Goal: Obtain resource: Download file/media

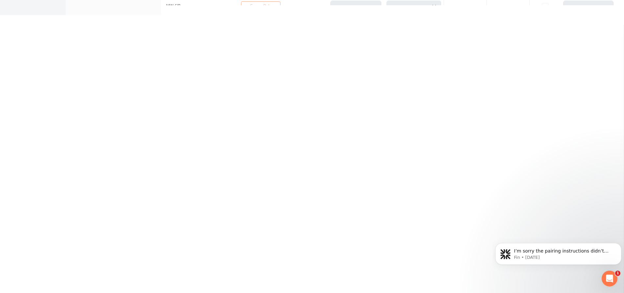
scroll to position [293, 0]
click at [620, 245] on icon "Dismiss notification" at bounding box center [620, 245] width 2 height 2
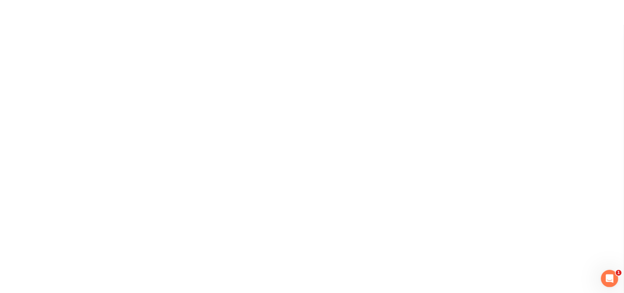
click at [609, 277] on icon "Open Intercom Messenger" at bounding box center [609, 277] width 11 height 11
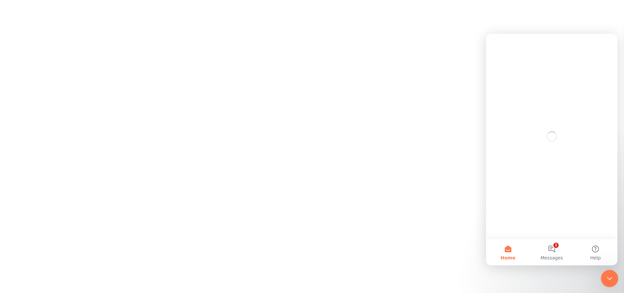
scroll to position [0, 0]
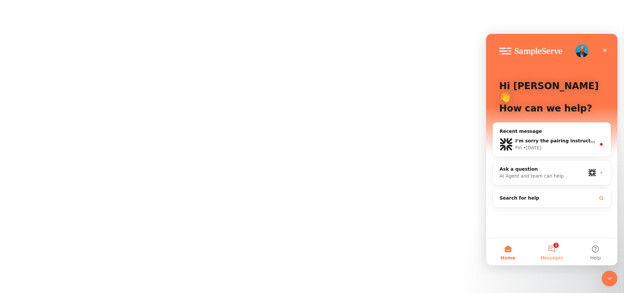
click at [554, 251] on button "1 Messages" at bounding box center [552, 252] width 44 height 26
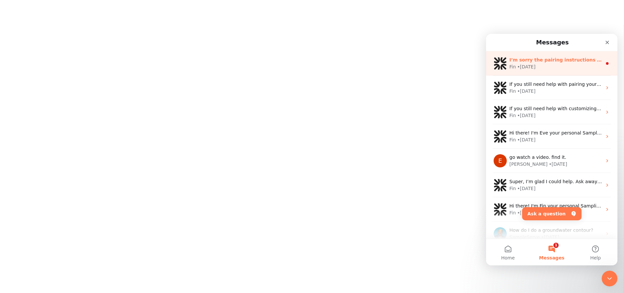
click at [563, 69] on div "Fin • [DATE]" at bounding box center [556, 66] width 93 height 7
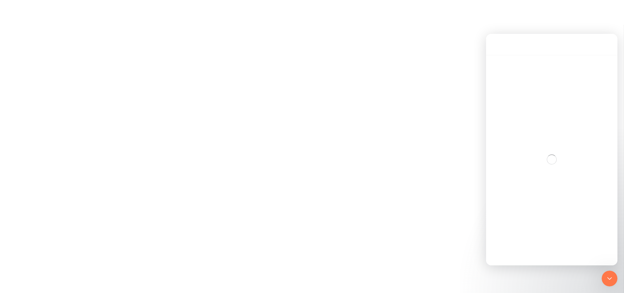
scroll to position [8, 0]
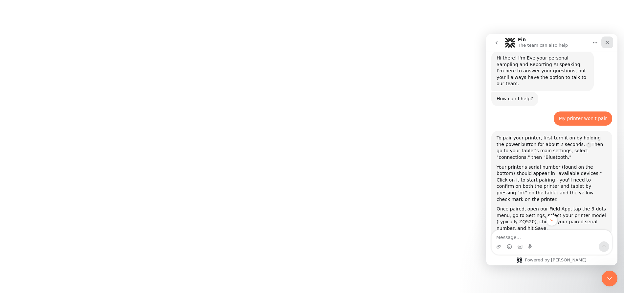
click at [609, 42] on icon "Close" at bounding box center [607, 42] width 5 height 5
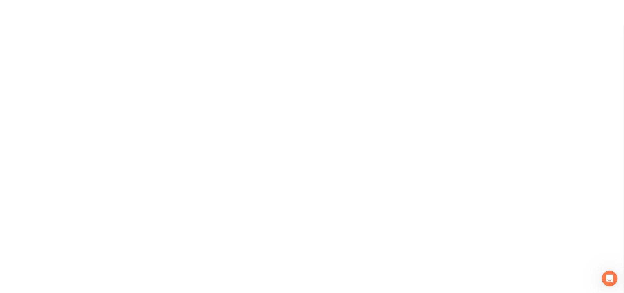
scroll to position [175, 0]
click at [524, 184] on div at bounding box center [312, 146] width 624 height 293
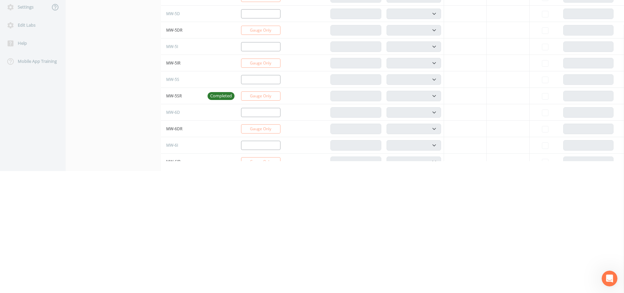
scroll to position [0, 0]
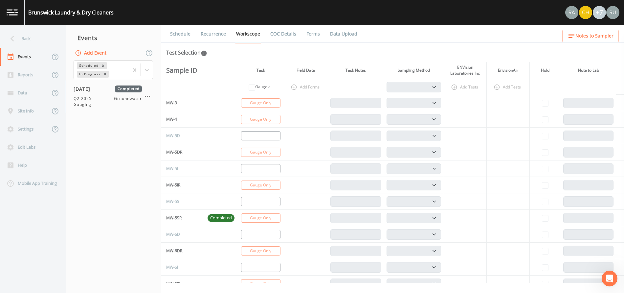
click at [342, 32] on link "Data Upload" at bounding box center [343, 34] width 29 height 18
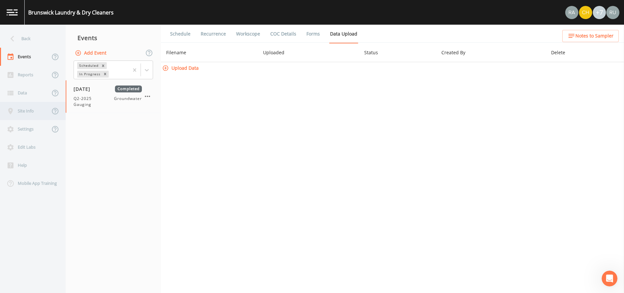
click at [29, 113] on div "Site Info" at bounding box center [25, 111] width 50 height 18
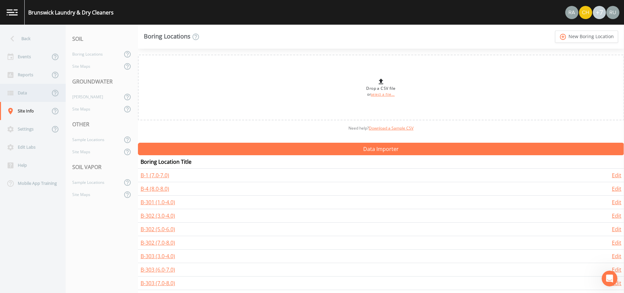
click at [32, 95] on div "Data" at bounding box center [25, 93] width 50 height 18
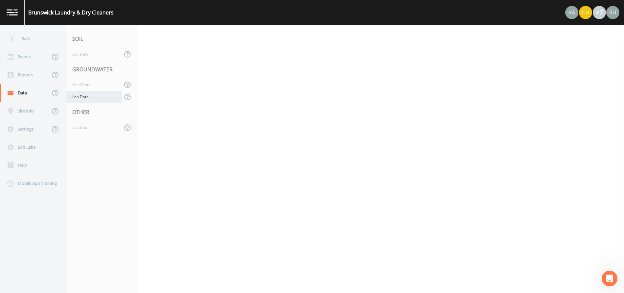
click at [81, 97] on div "Lab Data" at bounding box center [94, 97] width 57 height 12
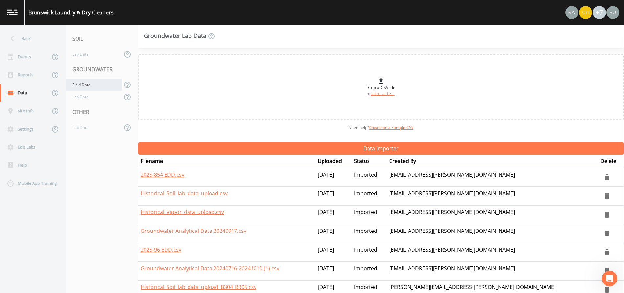
click at [84, 86] on div "Field Data" at bounding box center [94, 85] width 57 height 12
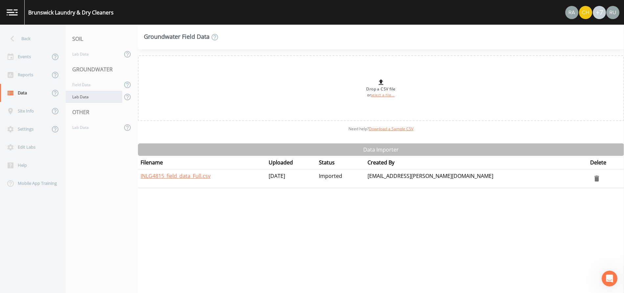
click at [84, 98] on div "Lab Data" at bounding box center [94, 97] width 57 height 12
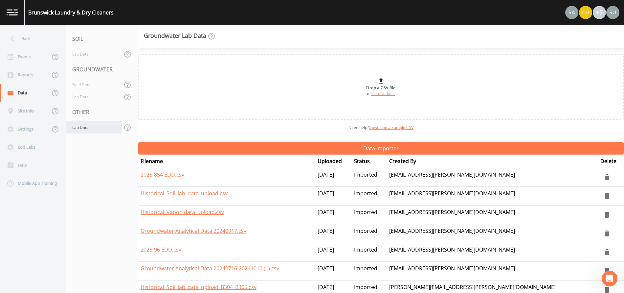
click at [82, 128] on div "Lab Data" at bounding box center [94, 127] width 57 height 12
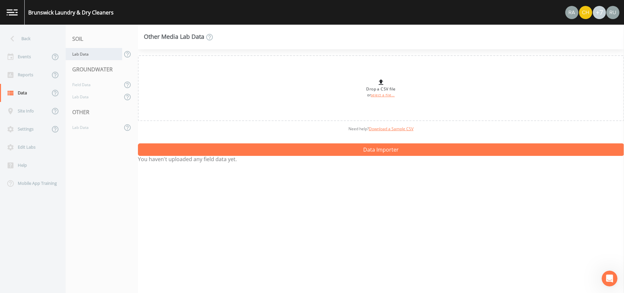
click at [84, 56] on div "Lab Data" at bounding box center [94, 54] width 57 height 12
click at [86, 83] on div "Field Data" at bounding box center [94, 85] width 57 height 12
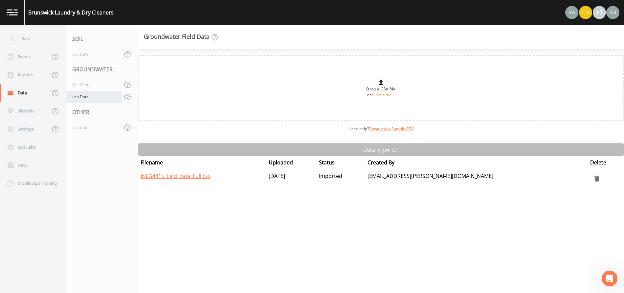
click at [84, 96] on div "Lab Data" at bounding box center [94, 97] width 57 height 12
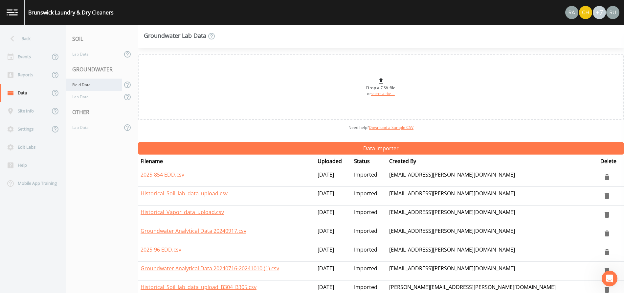
click at [84, 82] on div "Field Data" at bounding box center [94, 85] width 57 height 12
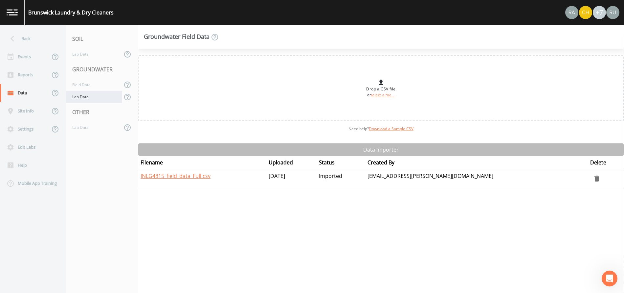
click at [79, 97] on div "Lab Data" at bounding box center [94, 97] width 57 height 12
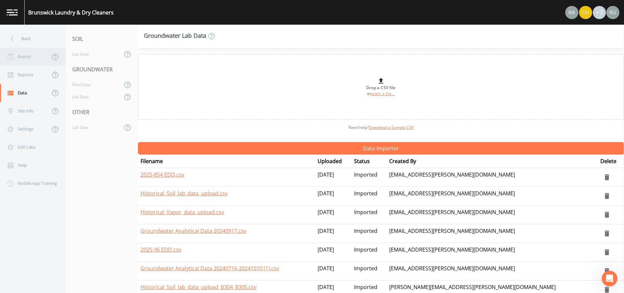
click at [31, 58] on div "Events" at bounding box center [25, 57] width 50 height 18
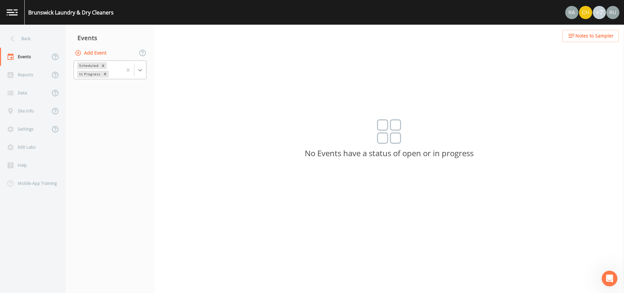
click at [139, 69] on icon at bounding box center [140, 70] width 7 height 7
click at [90, 91] on div "Completed" at bounding box center [110, 88] width 73 height 11
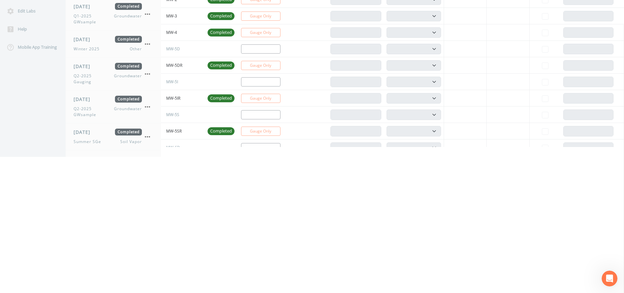
scroll to position [99, 0]
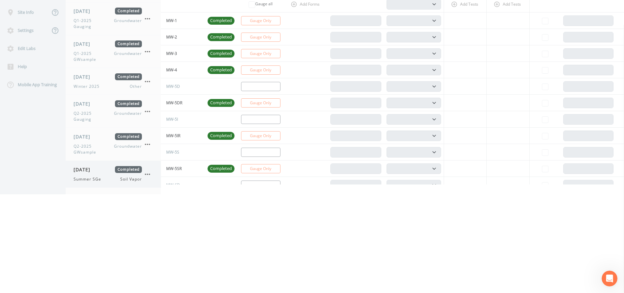
click at [98, 174] on div "[DATE] Completed Summer SGe Soil Vapor" at bounding box center [108, 174] width 68 height 16
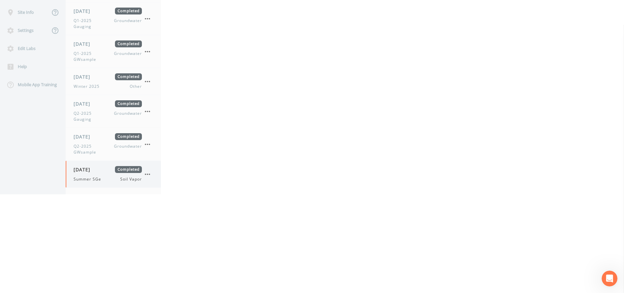
select select "c5bfc0a2-8365-4ab6-a941-dacac289f9c5"
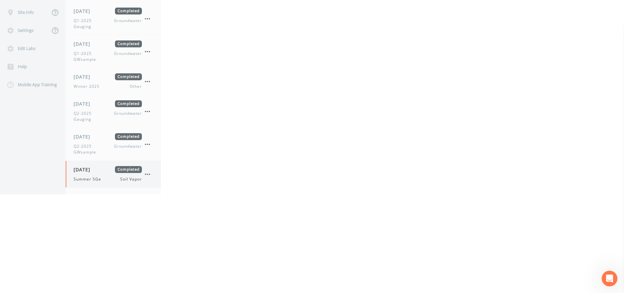
select select "8951070b-37a2-48d2-9e9e-ee6403d0a331"
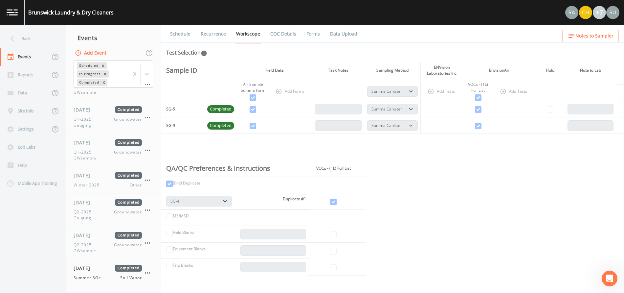
scroll to position [129, 0]
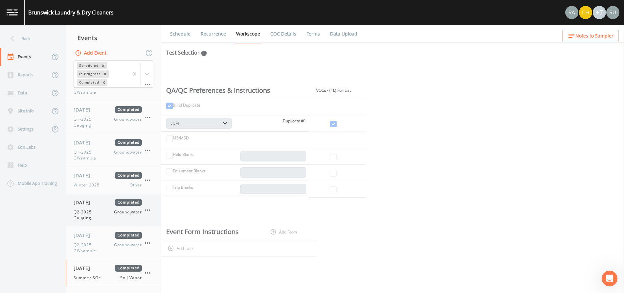
click at [95, 205] on span "[DATE]" at bounding box center [84, 202] width 21 height 7
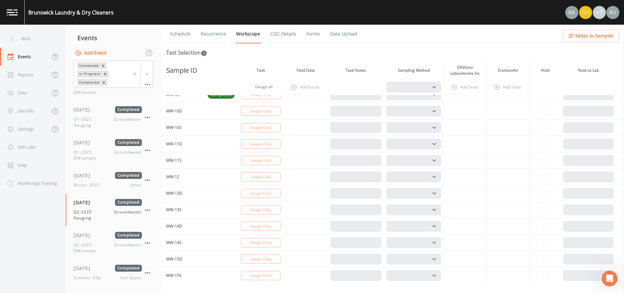
scroll to position [493, 0]
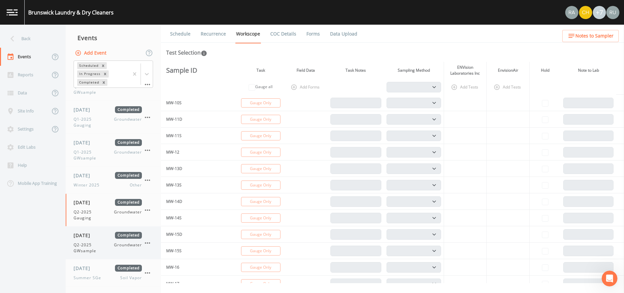
click at [91, 251] on span "Q2-2025 GWsample" at bounding box center [94, 248] width 40 height 12
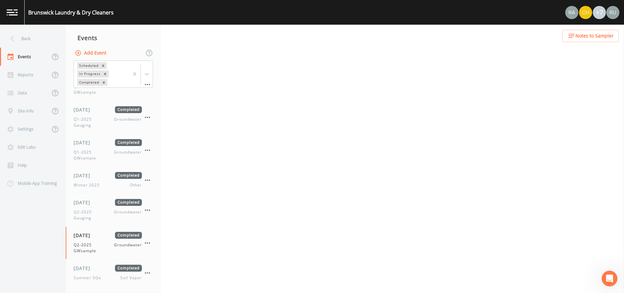
select select "4f082be6-97a7-4f70-a81f-c26a4e896ad7"
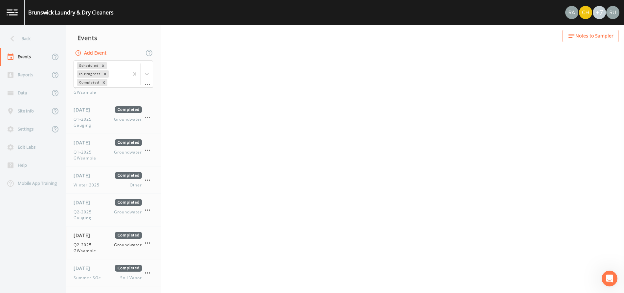
select select "4f082be6-97a7-4f70-a81f-c26a4e896ad7"
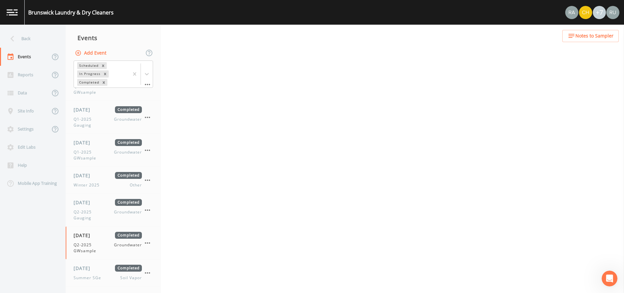
select select "4f082be6-97a7-4f70-a81f-c26a4e896ad7"
select select "d1353bd6-e69c-47f2-b562-038a0934dacb"
select select "4f082be6-97a7-4f70-a81f-c26a4e896ad7"
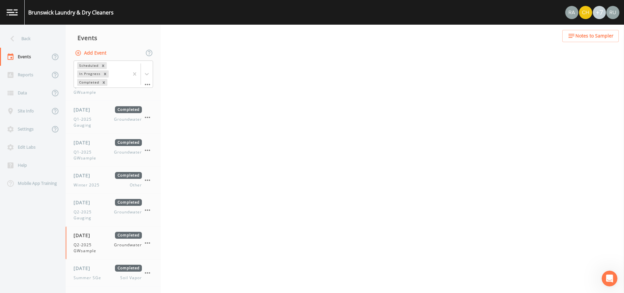
select select "4f082be6-97a7-4f70-a81f-c26a4e896ad7"
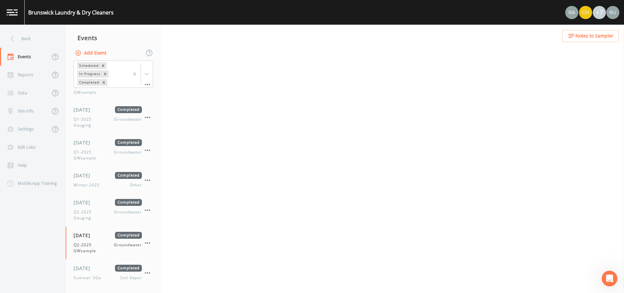
select select "4f082be6-97a7-4f70-a81f-c26a4e896ad7"
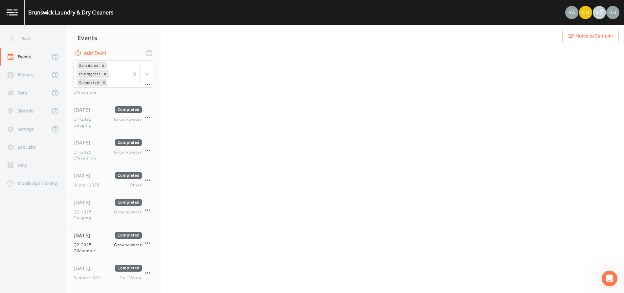
select select "4f082be6-97a7-4f70-a81f-c26a4e896ad7"
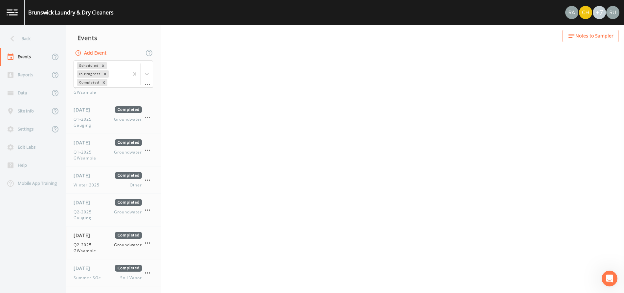
select select "4f082be6-97a7-4f70-a81f-c26a4e896ad7"
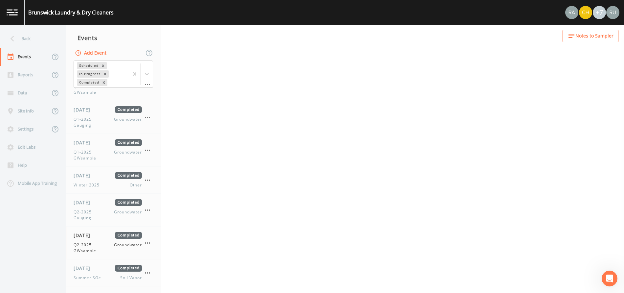
select select "4f082be6-97a7-4f70-a81f-c26a4e896ad7"
select select "b2c29bfa-44dc-4bfd-b44d-f0c5da2bfd1c"
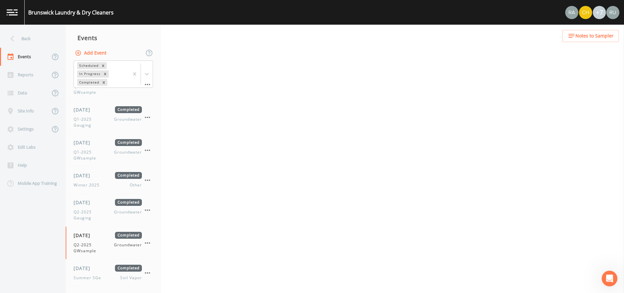
select select "bc2623b5-9225-4fd8-9b99-eb07a6d2ccf1"
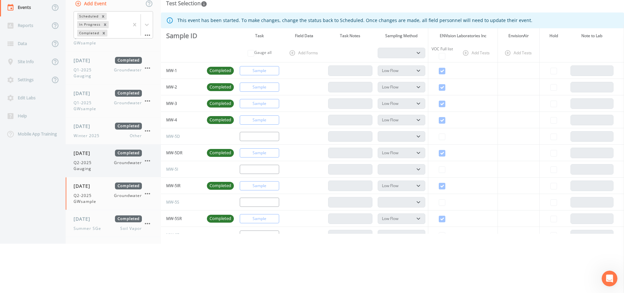
click at [78, 155] on span "[DATE]" at bounding box center [84, 153] width 21 height 7
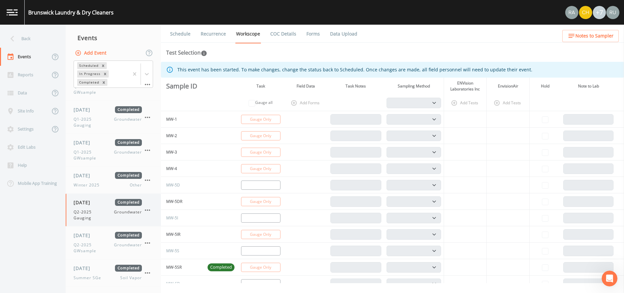
click at [84, 208] on div "[DATE] Completed Q2-2025 Gauging Groundwater" at bounding box center [108, 210] width 68 height 22
click at [315, 34] on link "Forms" at bounding box center [313, 34] width 15 height 18
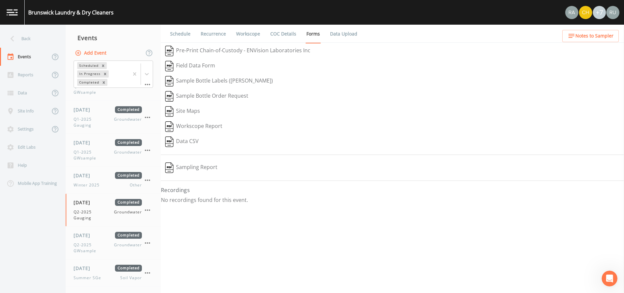
click at [195, 168] on button "Sampling Report" at bounding box center [191, 167] width 61 height 15
click at [27, 94] on div "Data" at bounding box center [25, 93] width 50 height 18
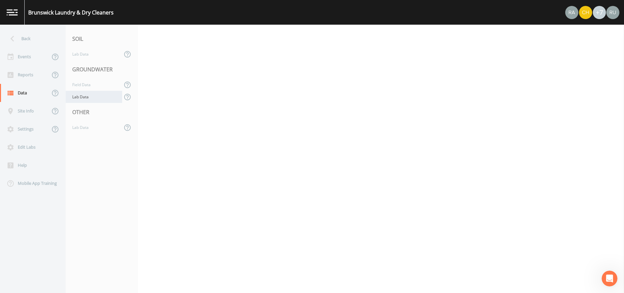
click at [86, 97] on div "Lab Data" at bounding box center [94, 97] width 57 height 12
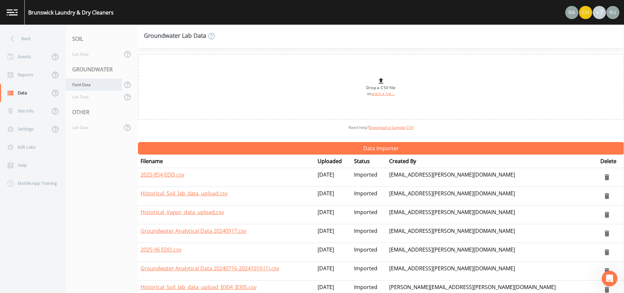
click at [85, 85] on div "Field Data" at bounding box center [94, 85] width 57 height 12
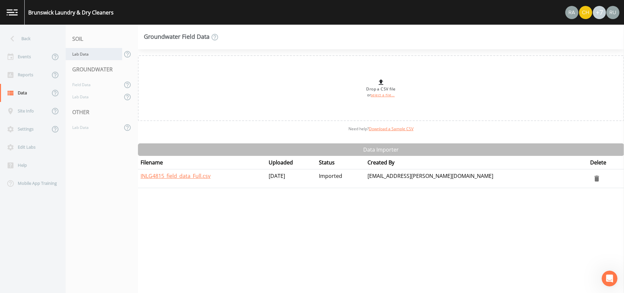
click at [80, 51] on div "Lab Data" at bounding box center [94, 54] width 57 height 12
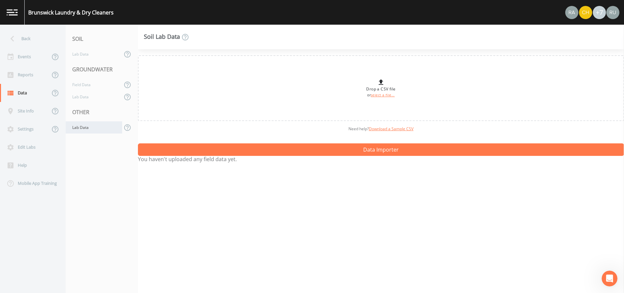
click at [80, 127] on div "Lab Data" at bounding box center [94, 127] width 57 height 12
click at [83, 125] on div "Lab Data" at bounding box center [94, 127] width 57 height 12
click at [27, 56] on div "Events" at bounding box center [25, 57] width 50 height 18
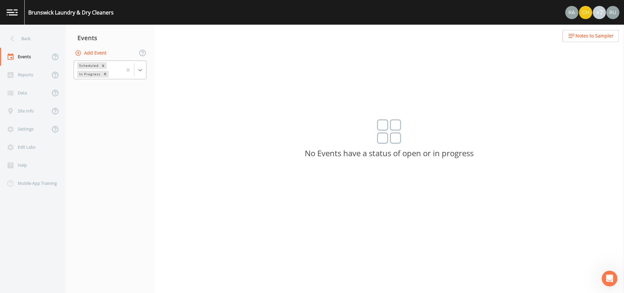
click at [141, 68] on icon at bounding box center [140, 70] width 7 height 7
click at [111, 87] on div "Completed" at bounding box center [110, 88] width 73 height 11
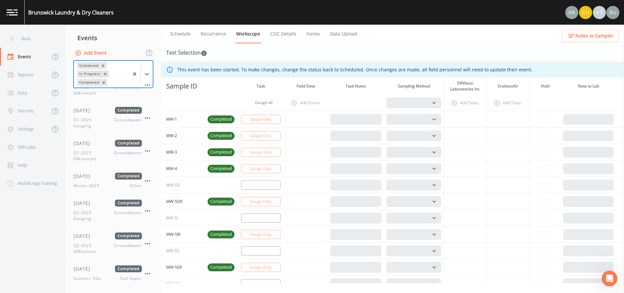
scroll to position [375, 0]
click at [91, 209] on div "[DATE] Completed Q2-2025 Gauging Groundwater" at bounding box center [108, 210] width 68 height 22
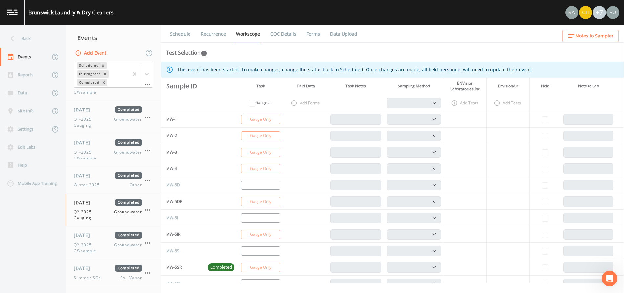
click at [340, 31] on link "Data Upload" at bounding box center [343, 34] width 29 height 18
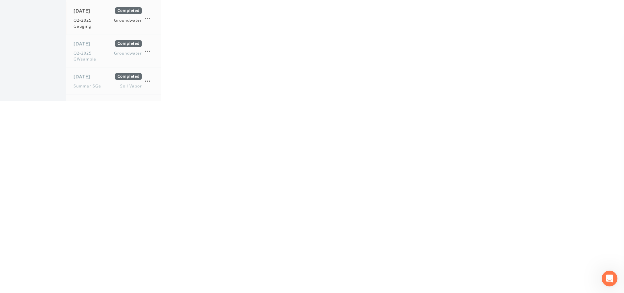
scroll to position [148, 0]
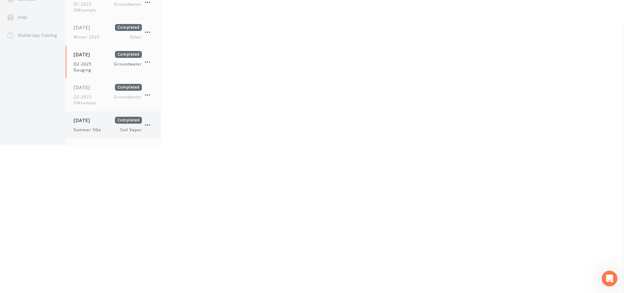
click at [86, 127] on span "Summer SGe" at bounding box center [90, 130] width 32 height 6
select select "c5bfc0a2-8365-4ab6-a941-dacac289f9c5"
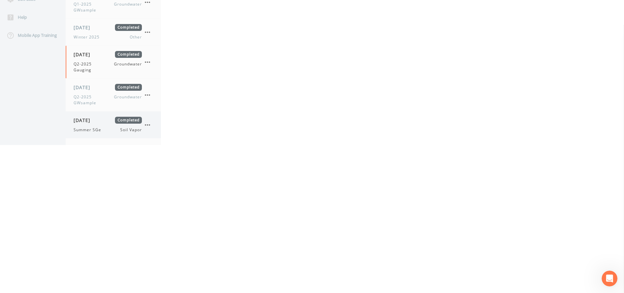
select select "c5bfc0a2-8365-4ab6-a941-dacac289f9c5"
select select "8951070b-37a2-48d2-9e9e-ee6403d0a331"
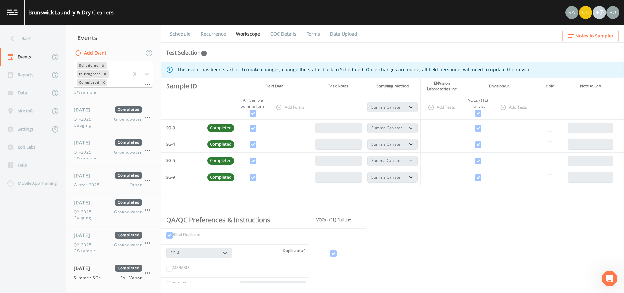
click at [349, 35] on link "Data Upload" at bounding box center [343, 34] width 29 height 18
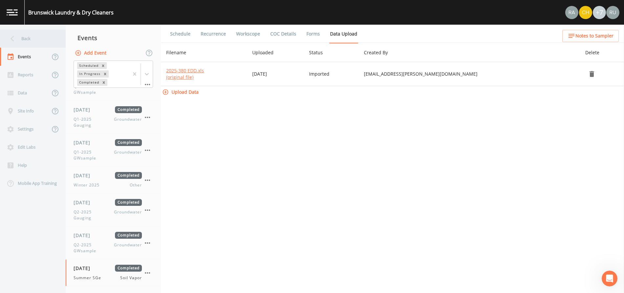
click at [24, 37] on div "Back" at bounding box center [29, 39] width 59 height 18
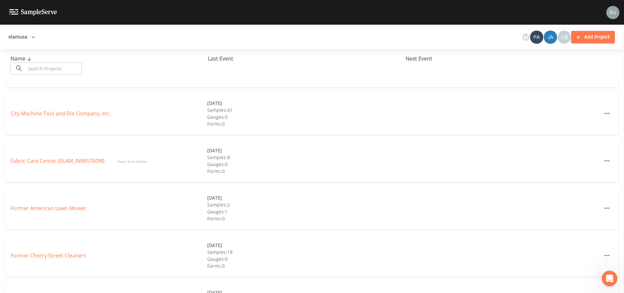
scroll to position [49, 0]
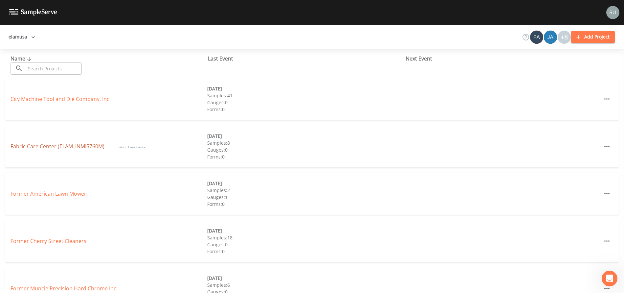
click at [61, 146] on link "Fabric Care Center (ELAM_INMI5760M)" at bounding box center [58, 146] width 94 height 7
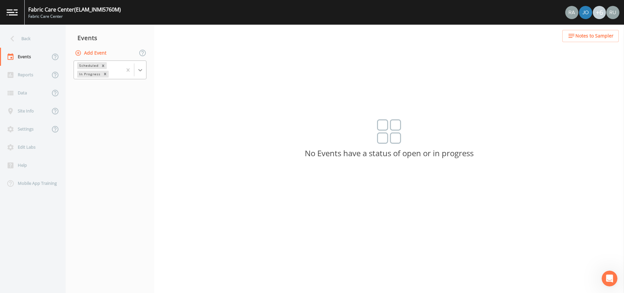
click at [143, 70] on icon at bounding box center [140, 70] width 7 height 7
click at [106, 88] on div "Completed" at bounding box center [110, 88] width 73 height 11
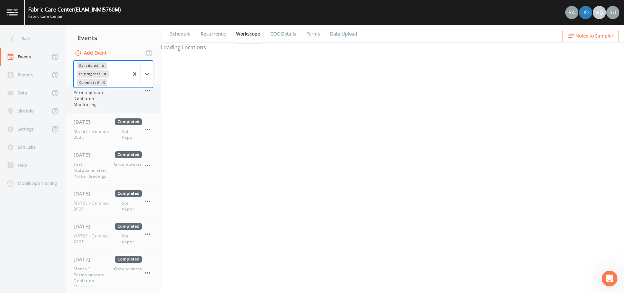
scroll to position [377, 0]
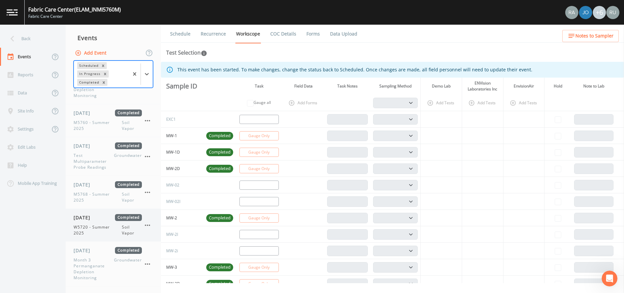
click at [86, 226] on span "W5720 - Summer 2025" at bounding box center [98, 230] width 48 height 12
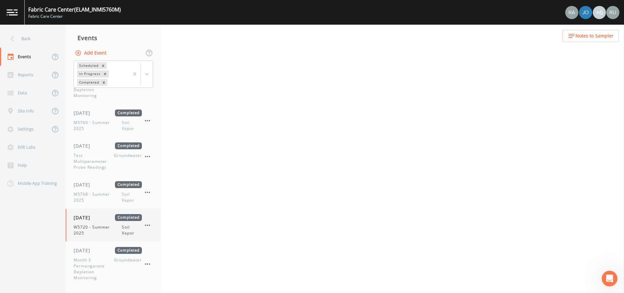
select select "c5bfc0a2-8365-4ab6-a941-dacac289f9c5"
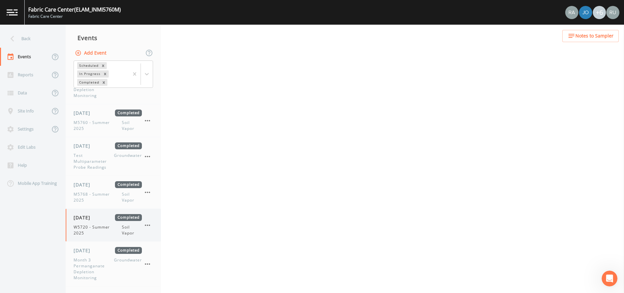
select select "c5bfc0a2-8365-4ab6-a941-dacac289f9c5"
select select "3e7943fa-b302-4126-a955-9a4ef2c41e3b"
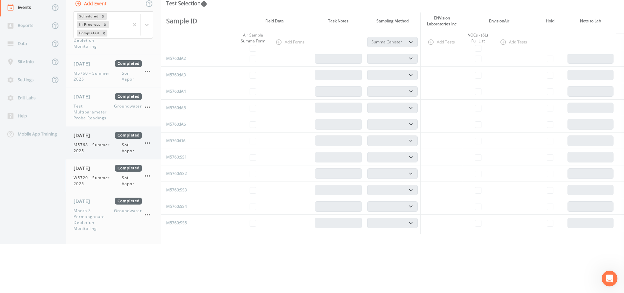
scroll to position [49, 0]
click at [78, 143] on span "M5768 - Summer 2025" at bounding box center [98, 148] width 48 height 12
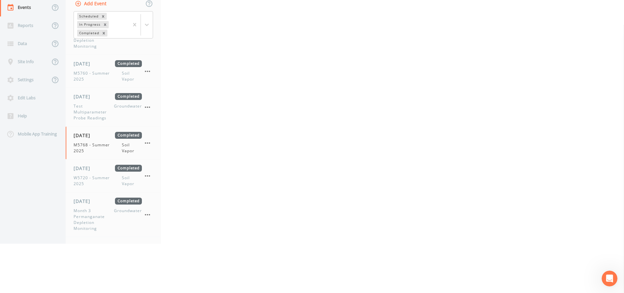
select select "c5bfc0a2-8365-4ab6-a941-dacac289f9c5"
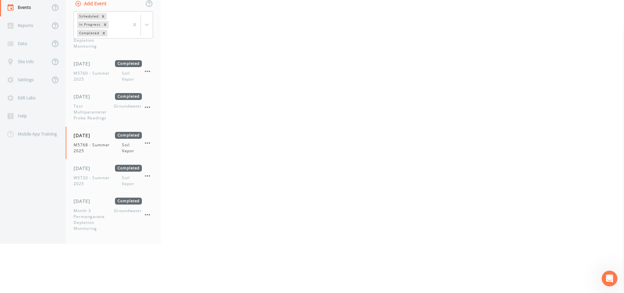
select select "c5bfc0a2-8365-4ab6-a941-dacac289f9c5"
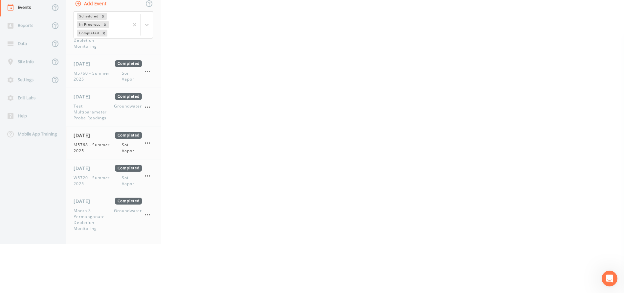
select select "c5bfc0a2-8365-4ab6-a941-dacac289f9c5"
select select "39a7257b-2ea6-42cf-8e06-a60b2581a02d"
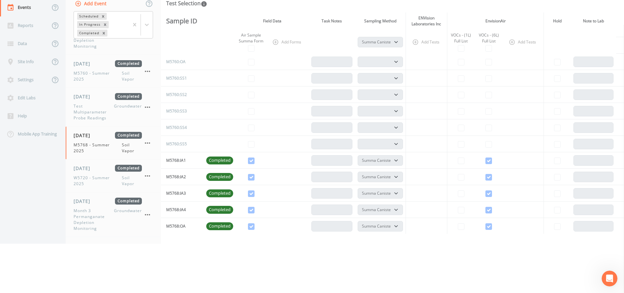
scroll to position [99, 0]
click at [94, 141] on div "[DATE] Completed M5768 - Summer 2025 Soil Vapor" at bounding box center [108, 143] width 68 height 22
select select "c5bfc0a2-8365-4ab6-a941-dacac289f9c5"
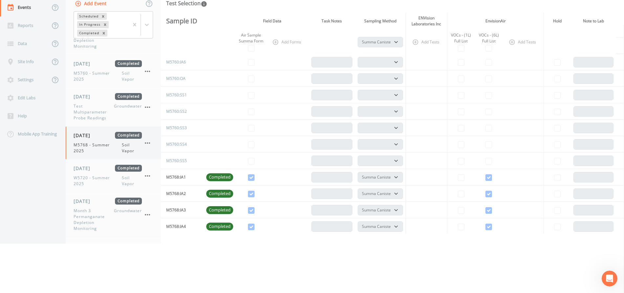
select select "c5bfc0a2-8365-4ab6-a941-dacac289f9c5"
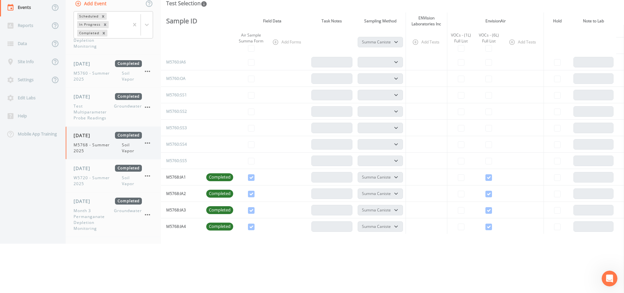
select select "c5bfc0a2-8365-4ab6-a941-dacac289f9c5"
select select "39a7257b-2ea6-42cf-8e06-a60b2581a02d"
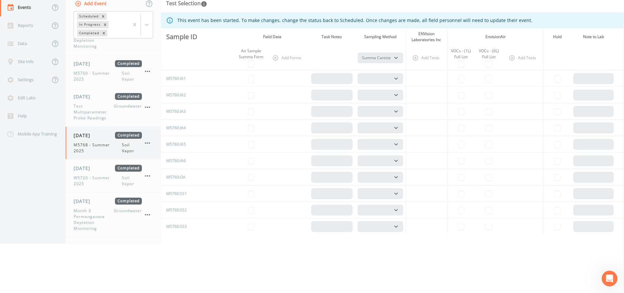
click at [93, 139] on div "[DATE] Completed M5768 - Summer 2025 Soil Vapor" at bounding box center [108, 143] width 68 height 22
select select "c5bfc0a2-8365-4ab6-a941-dacac289f9c5"
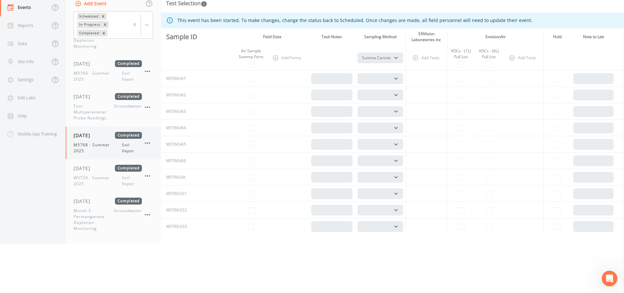
select select "c5bfc0a2-8365-4ab6-a941-dacac289f9c5"
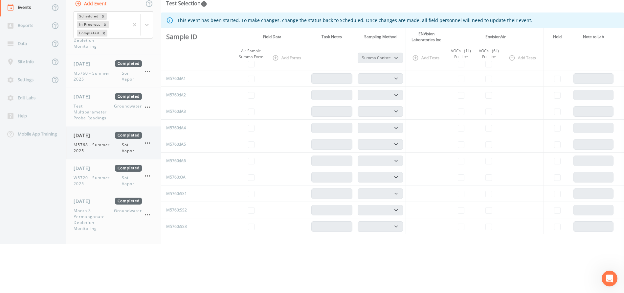
select select "c5bfc0a2-8365-4ab6-a941-dacac289f9c5"
select select "39a7257b-2ea6-42cf-8e06-a60b2581a02d"
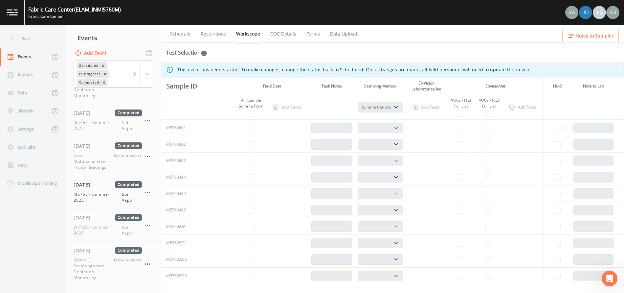
click at [350, 33] on link "Data Upload" at bounding box center [343, 34] width 29 height 18
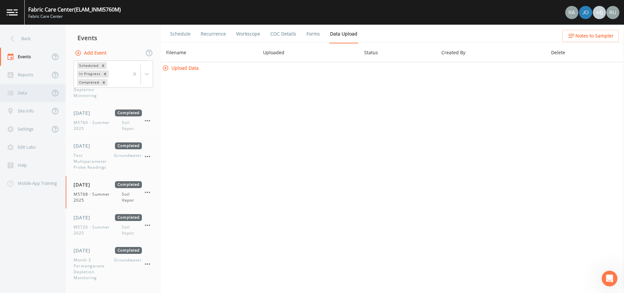
click at [25, 92] on div "Data" at bounding box center [25, 93] width 50 height 18
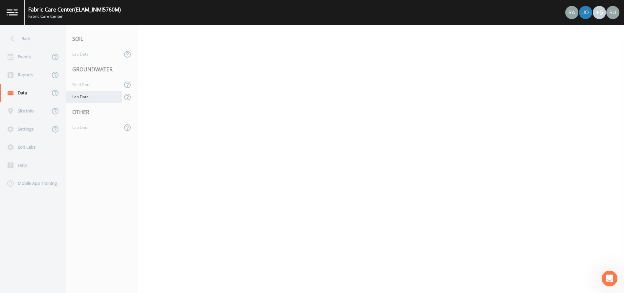
click at [79, 100] on div "Lab Data" at bounding box center [94, 97] width 57 height 12
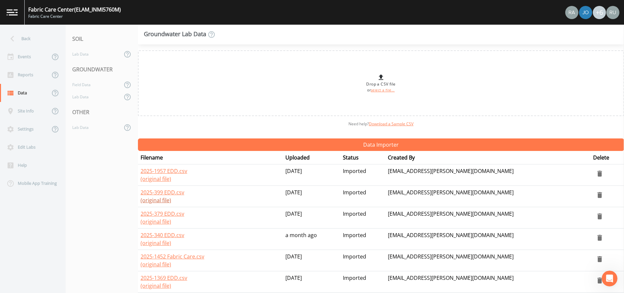
click at [156, 201] on link "(original file)" at bounding box center [156, 200] width 31 height 7
click at [169, 192] on link "2025-399 EDD.csv" at bounding box center [163, 192] width 44 height 7
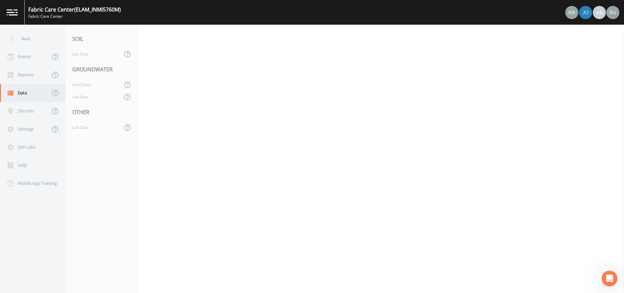
click at [23, 91] on div "Data" at bounding box center [25, 93] width 50 height 18
click at [82, 97] on div "Lab Data" at bounding box center [94, 97] width 57 height 12
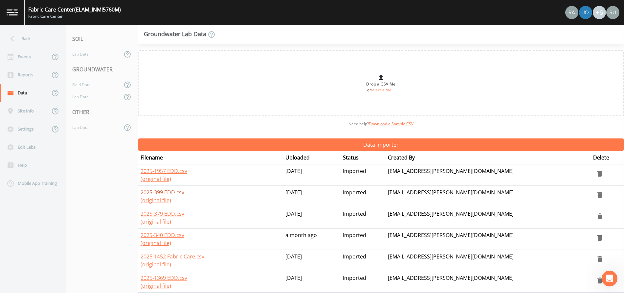
click at [163, 192] on link "2025-399 EDD.csv" at bounding box center [163, 192] width 44 height 7
click at [156, 200] on link "(original file)" at bounding box center [156, 200] width 31 height 7
click at [157, 222] on link "(original file)" at bounding box center [156, 221] width 31 height 7
click at [103, 215] on nav "SOIL Lab Data GROUNDWATER Field Data Lab Data OTHER Lab Data" at bounding box center [102, 159] width 72 height 268
click at [165, 236] on link "2025-340 EDD.csv" at bounding box center [163, 234] width 44 height 7
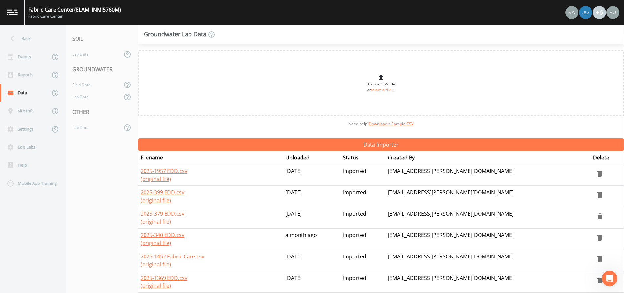
click at [301, 36] on div "Groundwater Lab Data" at bounding box center [381, 35] width 486 height 20
click at [153, 243] on link "(original file)" at bounding box center [156, 242] width 31 height 7
click at [154, 221] on link "(original file)" at bounding box center [156, 221] width 31 height 7
click at [158, 201] on link "(original file)" at bounding box center [156, 200] width 31 height 7
click at [156, 180] on link "(original file)" at bounding box center [156, 178] width 31 height 7
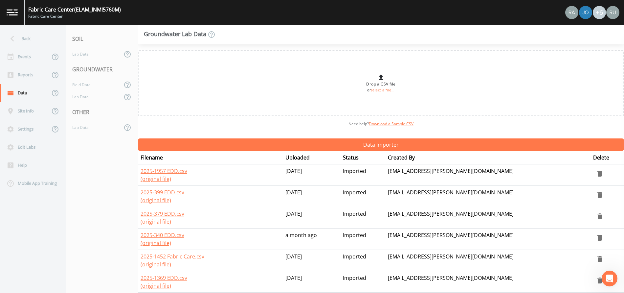
click at [293, 36] on div "Groundwater Lab Data" at bounding box center [381, 35] width 486 height 20
click at [79, 86] on div "Field Data" at bounding box center [94, 85] width 57 height 12
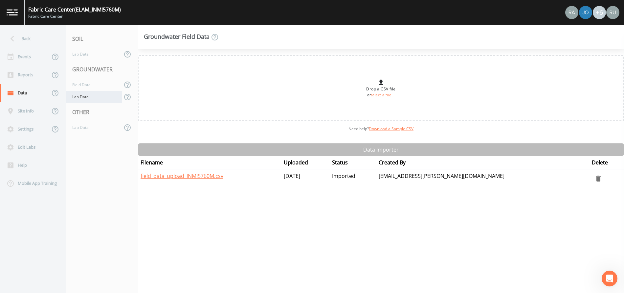
click at [84, 96] on div "Lab Data" at bounding box center [94, 97] width 57 height 12
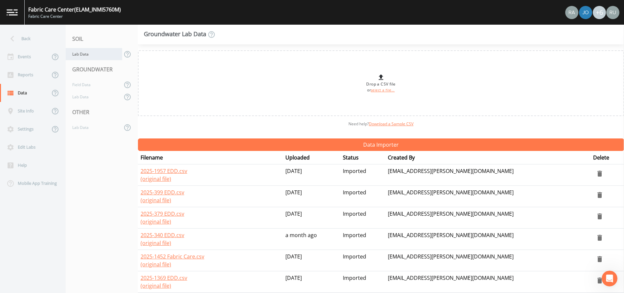
click at [82, 53] on div "Lab Data" at bounding box center [94, 54] width 57 height 12
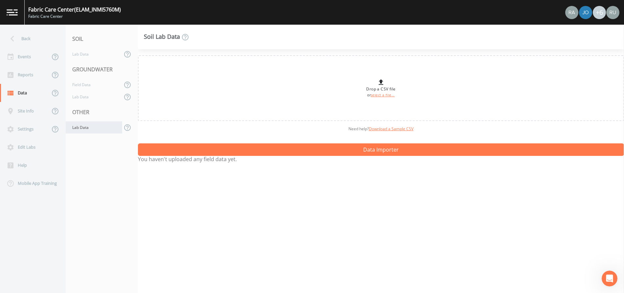
click at [82, 129] on div "Lab Data" at bounding box center [94, 127] width 57 height 12
click at [78, 127] on div "Lab Data" at bounding box center [94, 127] width 57 height 12
click at [87, 94] on div "Lab Data" at bounding box center [94, 97] width 57 height 12
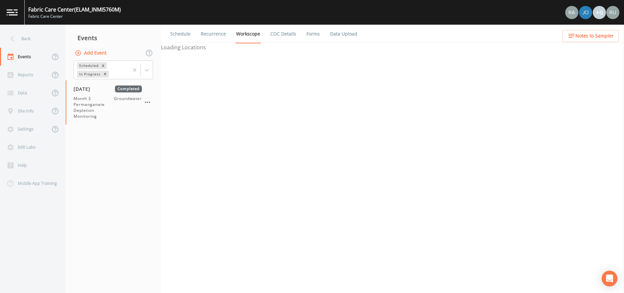
select select "4f082be6-97a7-4f70-a81f-c26a4e896ad7"
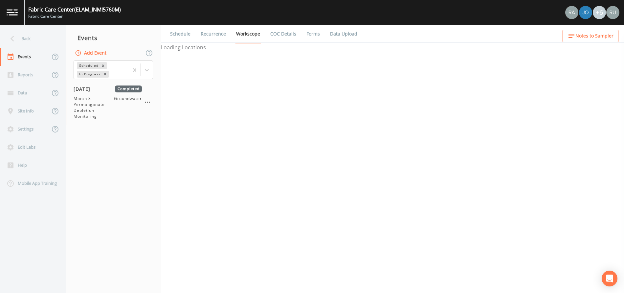
select select "4f082be6-97a7-4f70-a81f-c26a4e896ad7"
select select "0609984c-bae0-4cba-86ad-757e8d1be609"
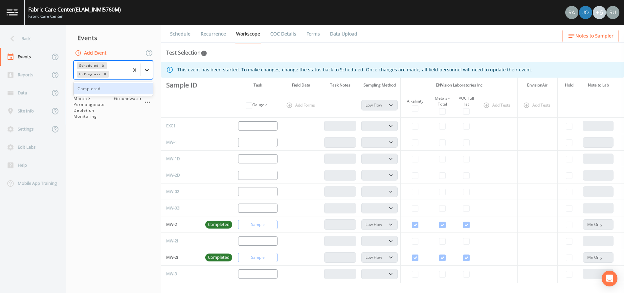
click at [146, 67] on icon at bounding box center [147, 70] width 7 height 7
click at [99, 88] on div "Completed" at bounding box center [114, 88] width 80 height 11
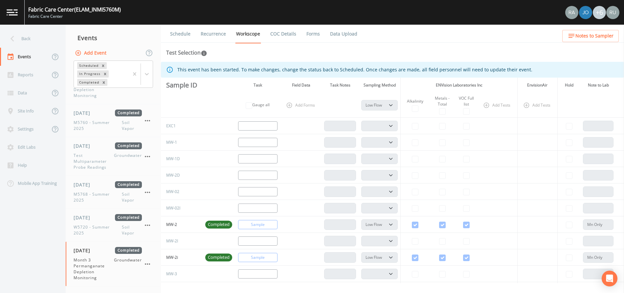
click at [348, 34] on link "Data Upload" at bounding box center [343, 34] width 29 height 18
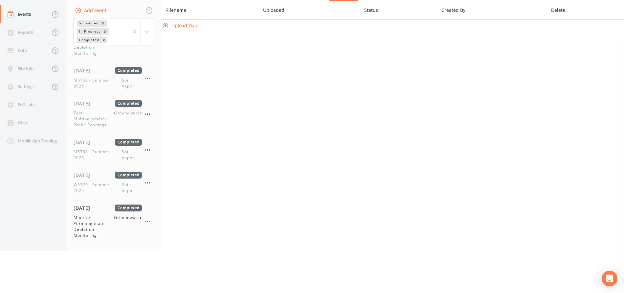
scroll to position [99, 0]
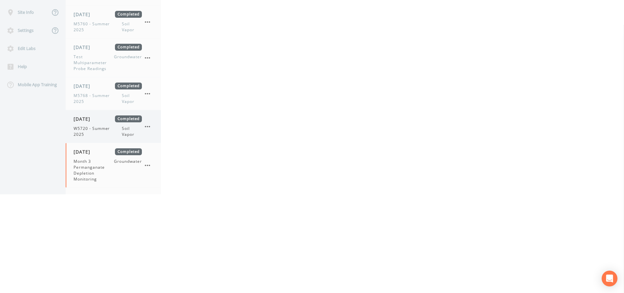
click at [96, 128] on span "W5720 - Summer 2025" at bounding box center [98, 132] width 48 height 12
select select "c5bfc0a2-8365-4ab6-a941-dacac289f9c5"
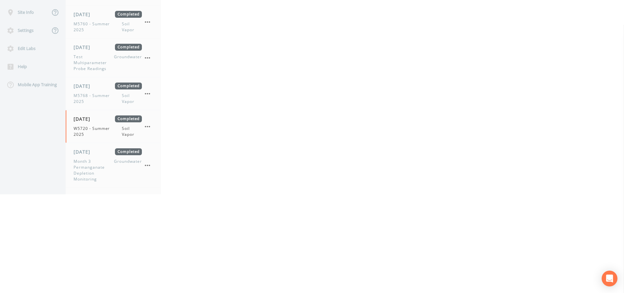
select select "c5bfc0a2-8365-4ab6-a941-dacac289f9c5"
select select "3e7943fa-b302-4126-a955-9a4ef2c41e3b"
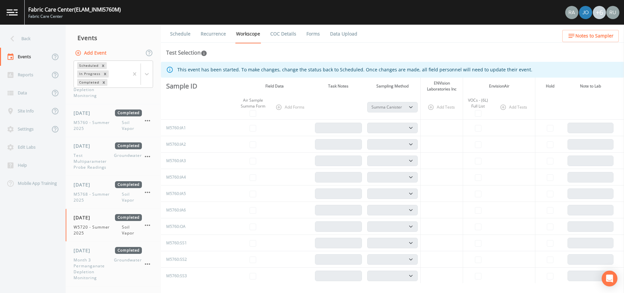
click at [337, 33] on link "Data Upload" at bounding box center [343, 34] width 29 height 18
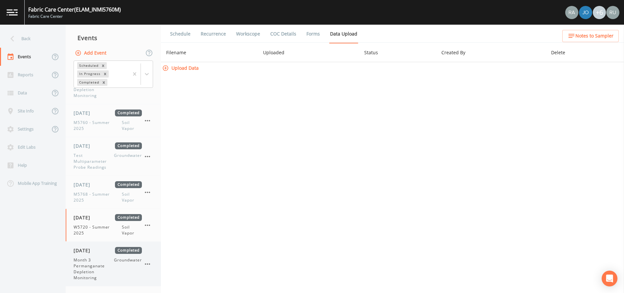
click at [84, 260] on span "Month 3 Permanganate Depletion Monitoring" at bounding box center [94, 269] width 40 height 24
select select "4f082be6-97a7-4f70-a81f-c26a4e896ad7"
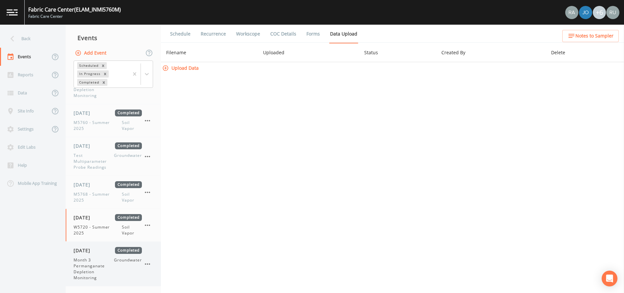
select select "4f082be6-97a7-4f70-a81f-c26a4e896ad7"
select select "0609984c-bae0-4cba-86ad-757e8d1be609"
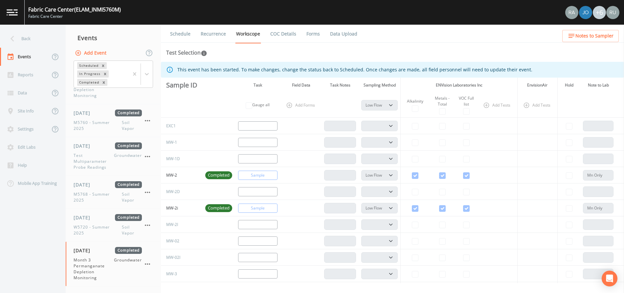
click at [308, 33] on link "Forms" at bounding box center [313, 34] width 15 height 18
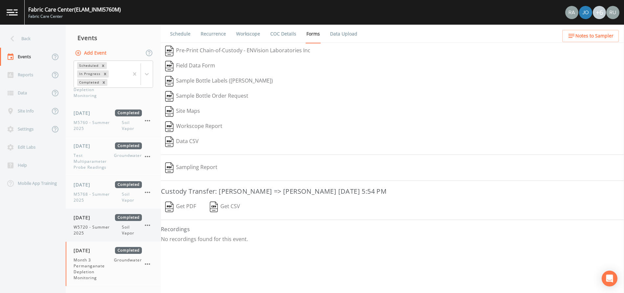
click at [100, 228] on span "W5720 - Summer 2025" at bounding box center [98, 230] width 48 height 12
select select "c5bfc0a2-8365-4ab6-a941-dacac289f9c5"
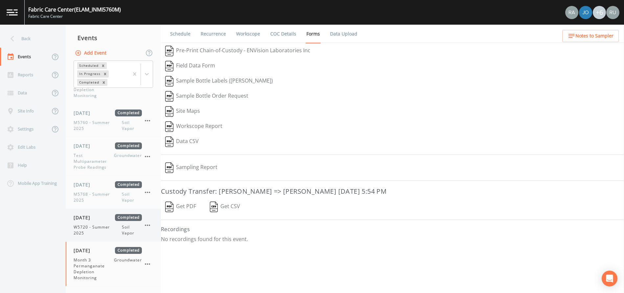
select select "c5bfc0a2-8365-4ab6-a941-dacac289f9c5"
select select "3e7943fa-b302-4126-a955-9a4ef2c41e3b"
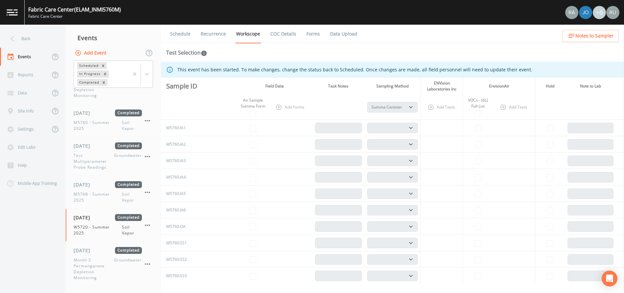
click at [310, 32] on link "Forms" at bounding box center [313, 34] width 15 height 18
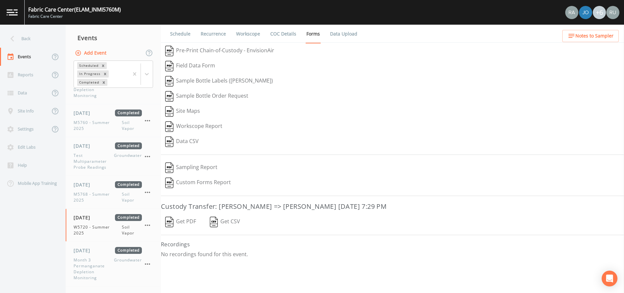
click at [183, 220] on button "Get PDF" at bounding box center [180, 221] width 39 height 15
